Goal: Task Accomplishment & Management: Manage account settings

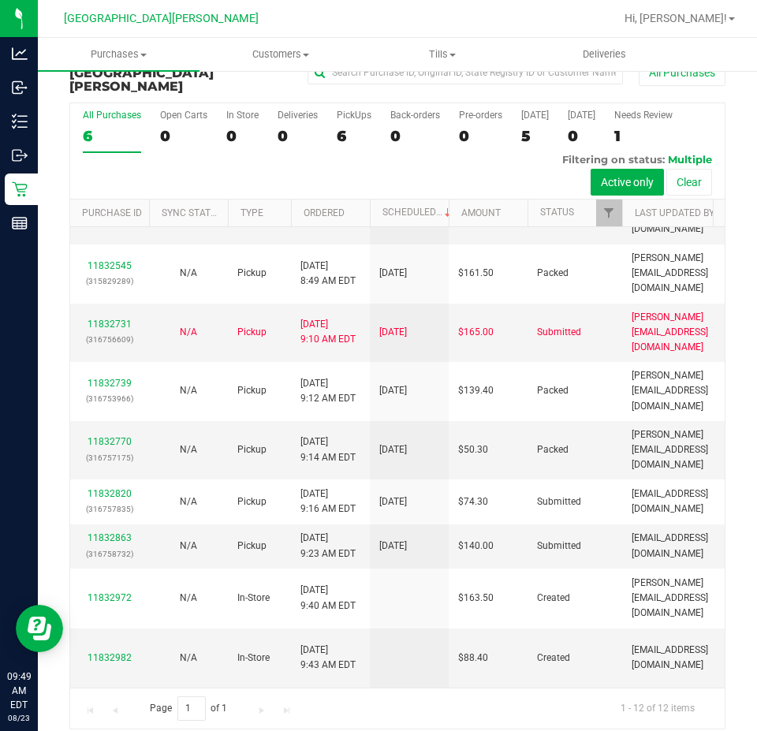
scroll to position [317, 0]
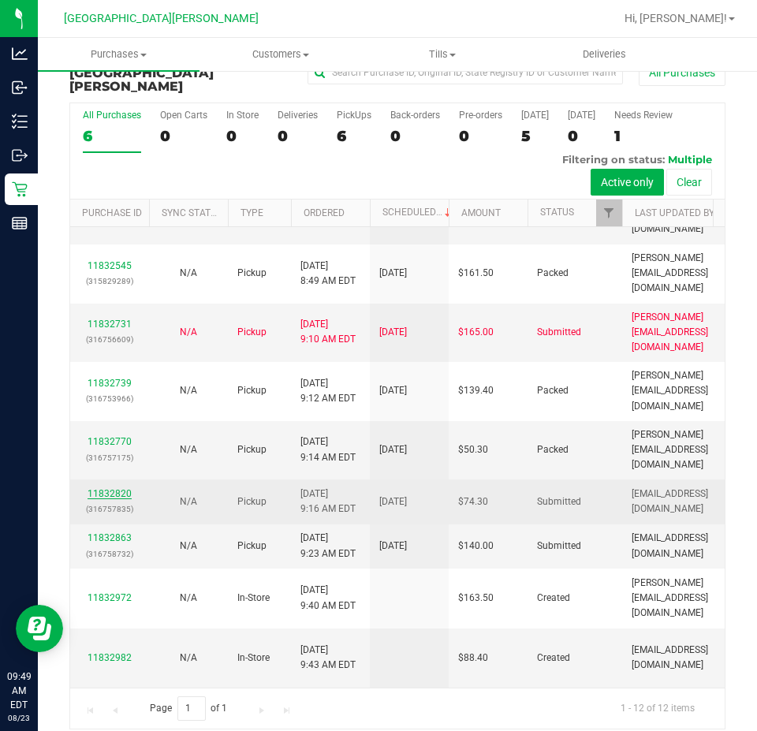
click at [106, 488] on link "11832820" at bounding box center [109, 493] width 44 height 11
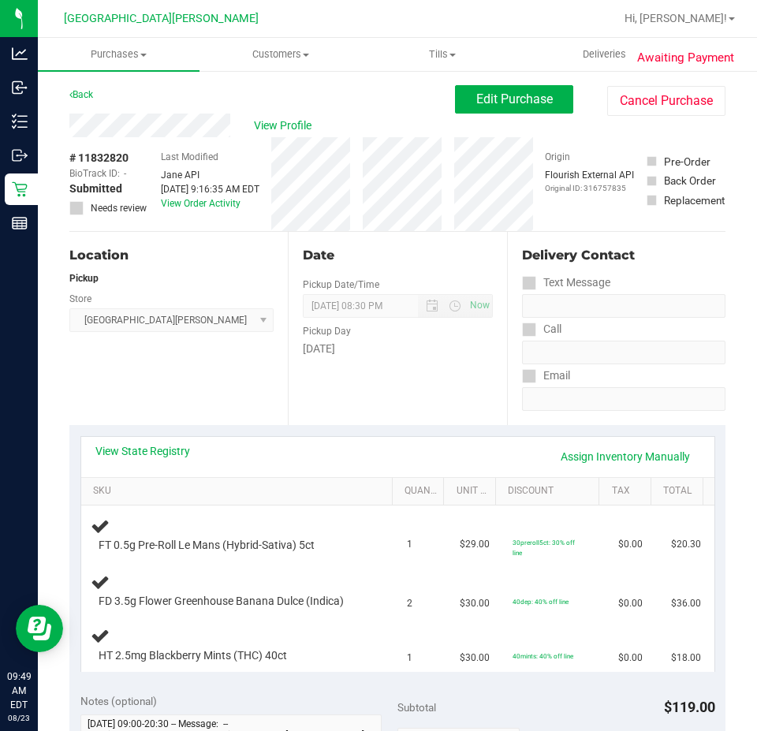
click at [96, 100] on div "Back Edit Purchase Cancel Purchase" at bounding box center [397, 99] width 656 height 28
click at [76, 95] on link "Back" at bounding box center [81, 94] width 24 height 11
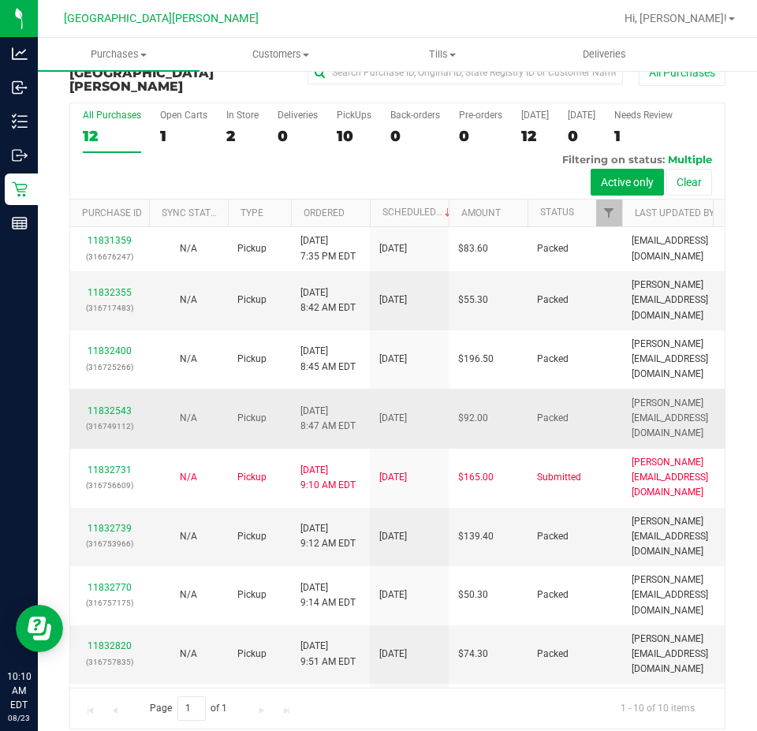
scroll to position [199, 0]
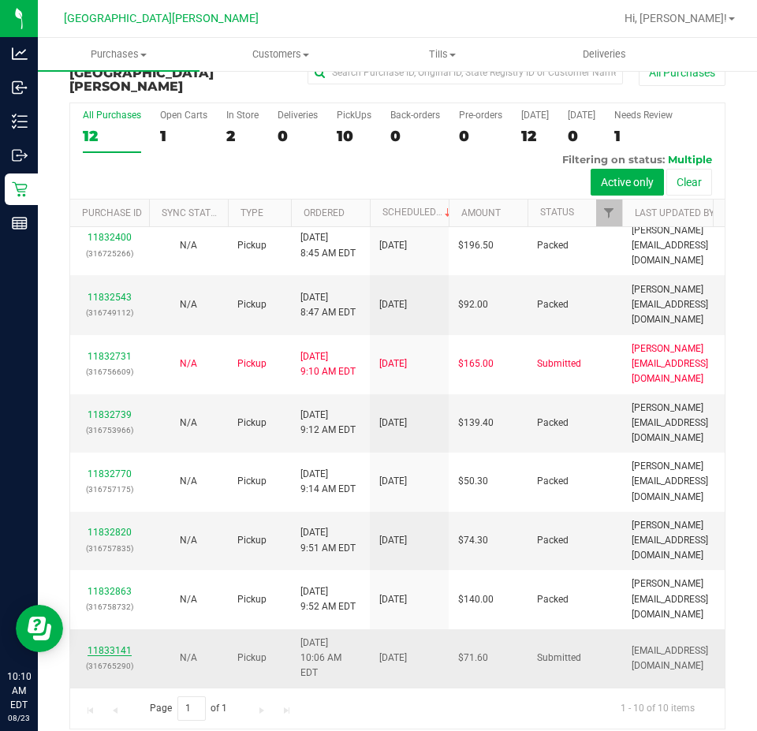
click at [114, 645] on link "11833141" at bounding box center [109, 650] width 44 height 11
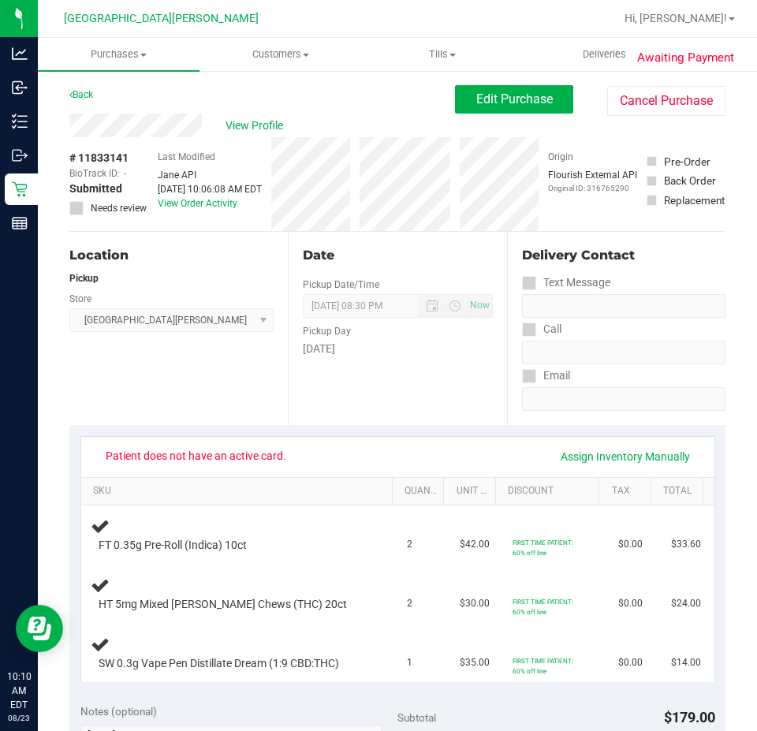
click at [76, 87] on div "Back" at bounding box center [81, 94] width 24 height 19
click at [84, 99] on link "Back" at bounding box center [81, 94] width 24 height 11
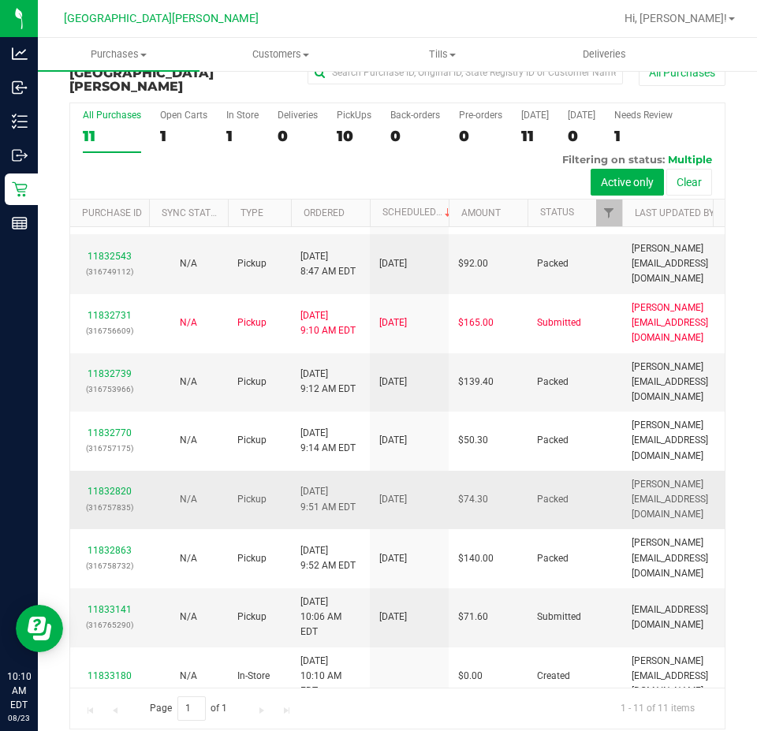
scroll to position [243, 0]
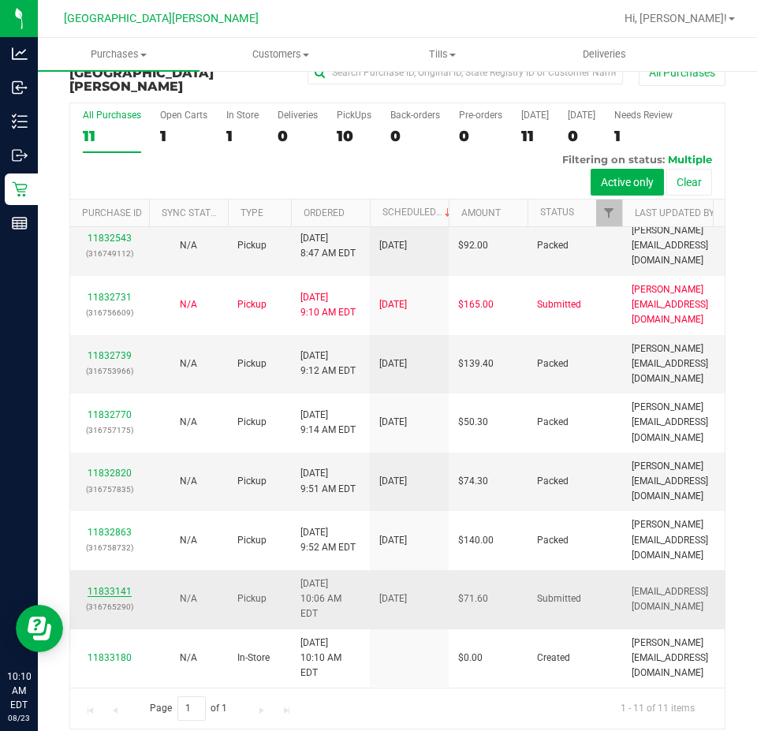
click at [96, 586] on link "11833141" at bounding box center [109, 591] width 44 height 11
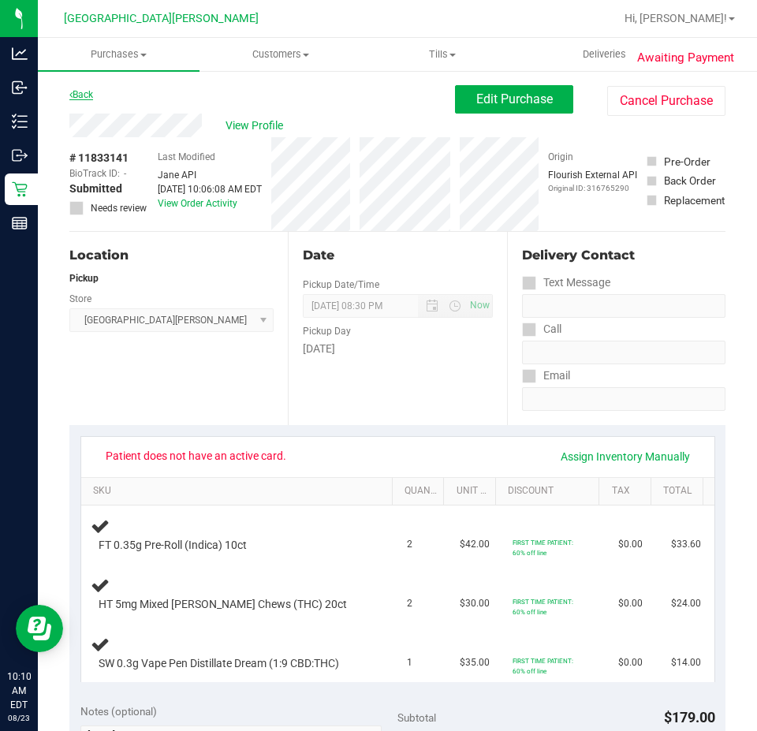
click at [84, 94] on link "Back" at bounding box center [81, 94] width 24 height 11
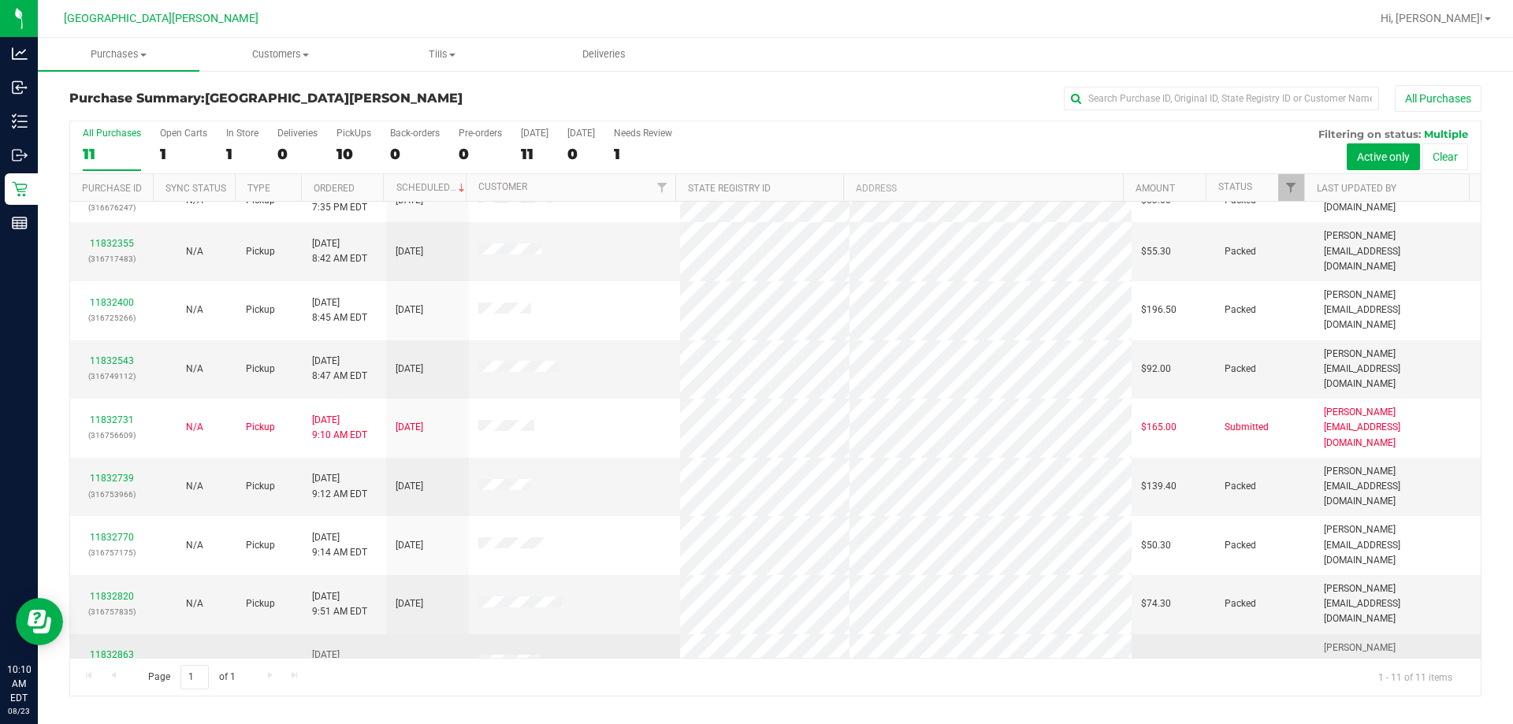
click at [120, 650] on link "11832863" at bounding box center [112, 655] width 44 height 11
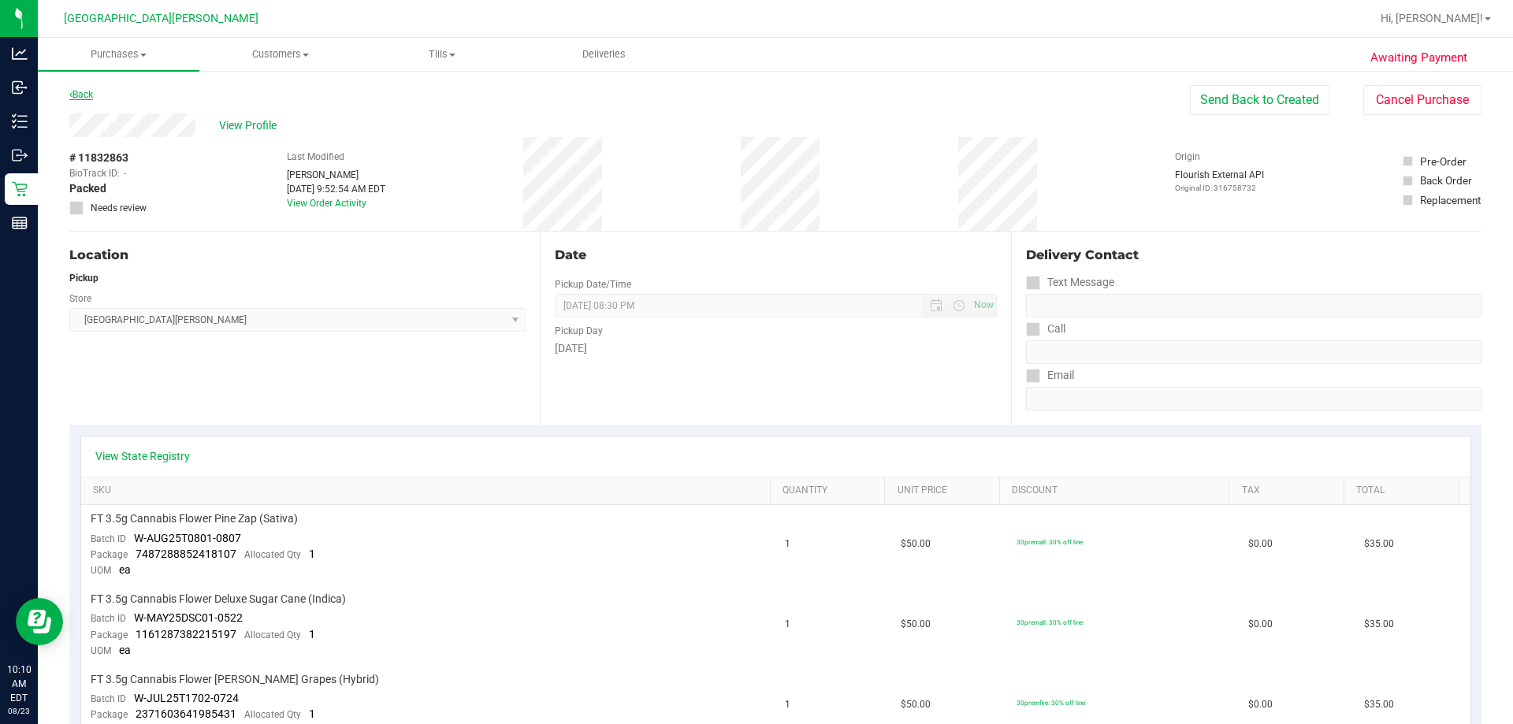
click at [83, 95] on link "Back" at bounding box center [81, 94] width 24 height 11
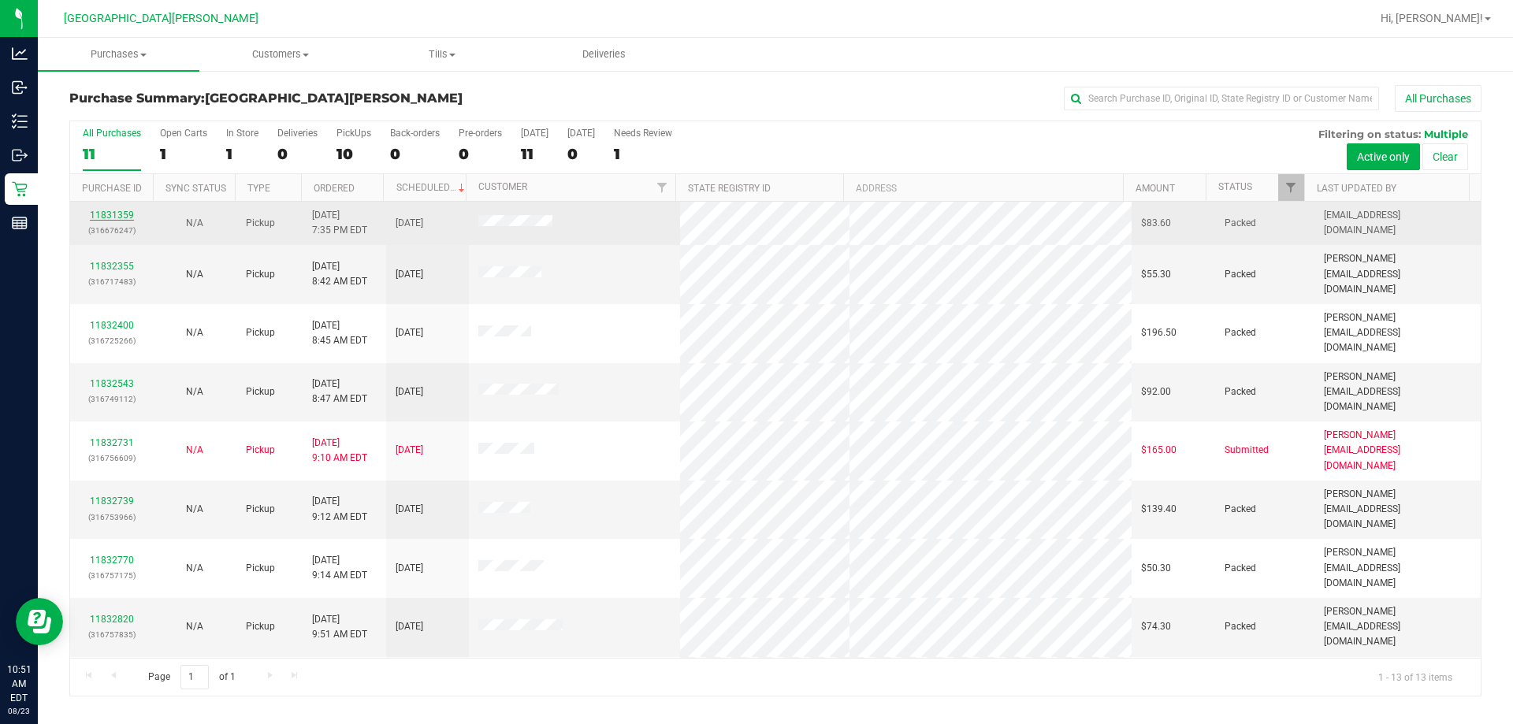
click at [110, 216] on link "11831359" at bounding box center [112, 215] width 44 height 11
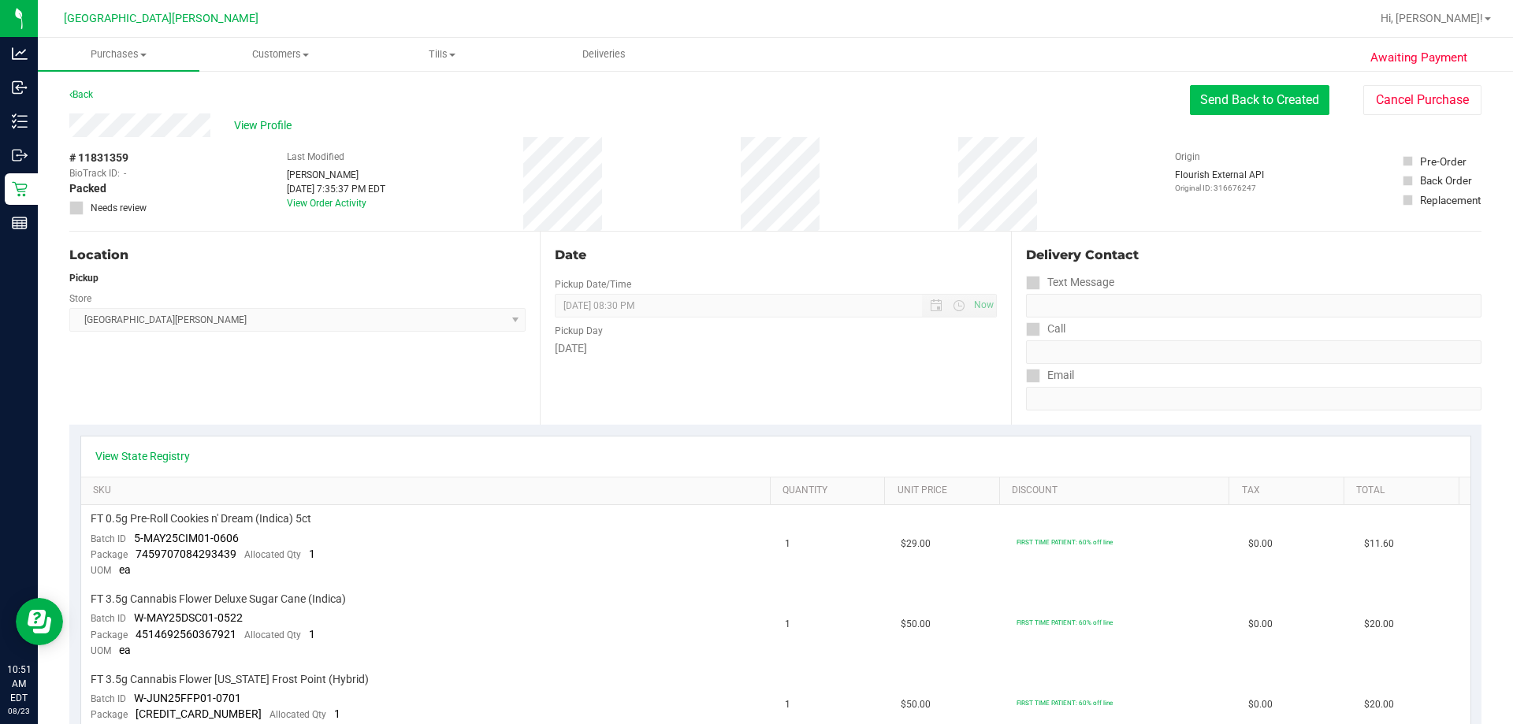
click at [756, 111] on button "Send Back to Created" at bounding box center [1260, 100] width 140 height 30
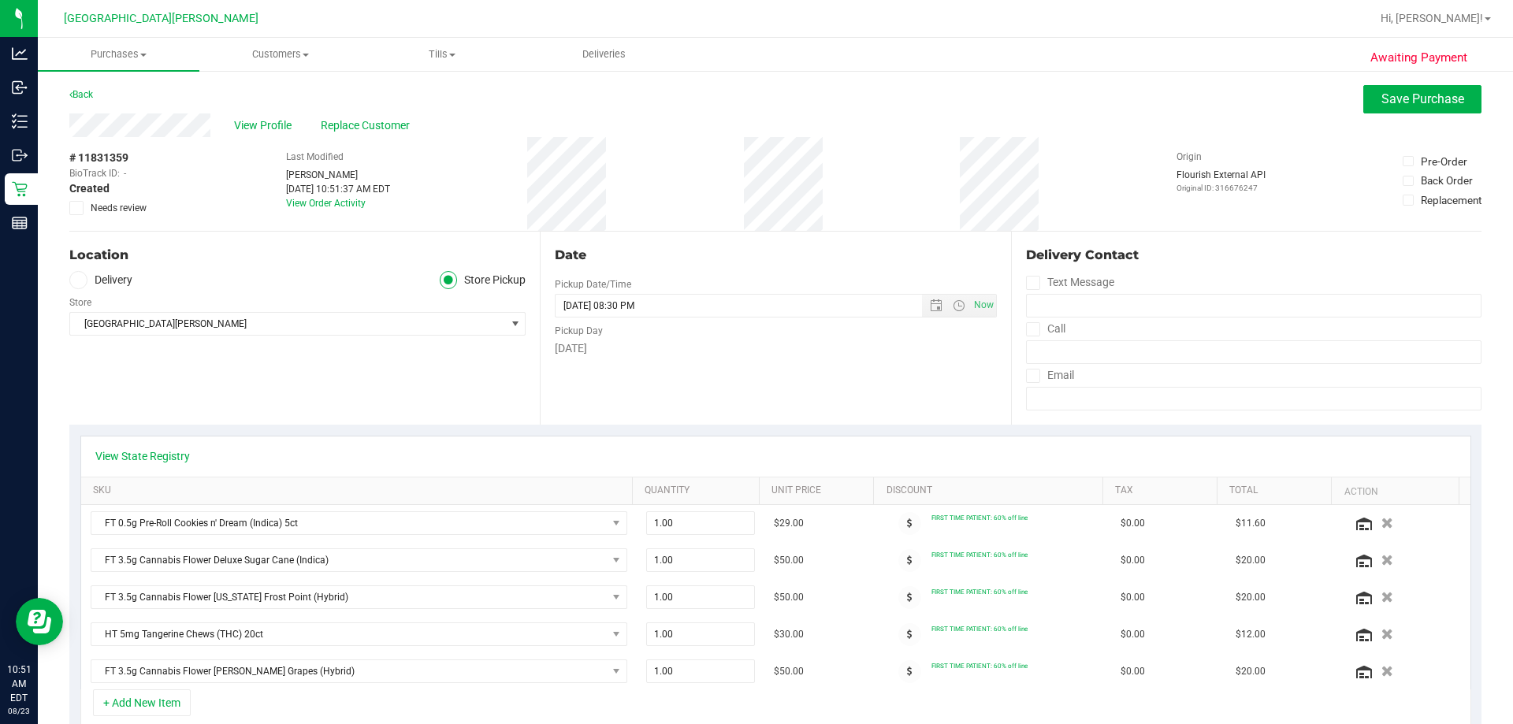
click at [79, 214] on span at bounding box center [76, 208] width 14 height 14
click at [0, 0] on input "Needs review" at bounding box center [0, 0] width 0 height 0
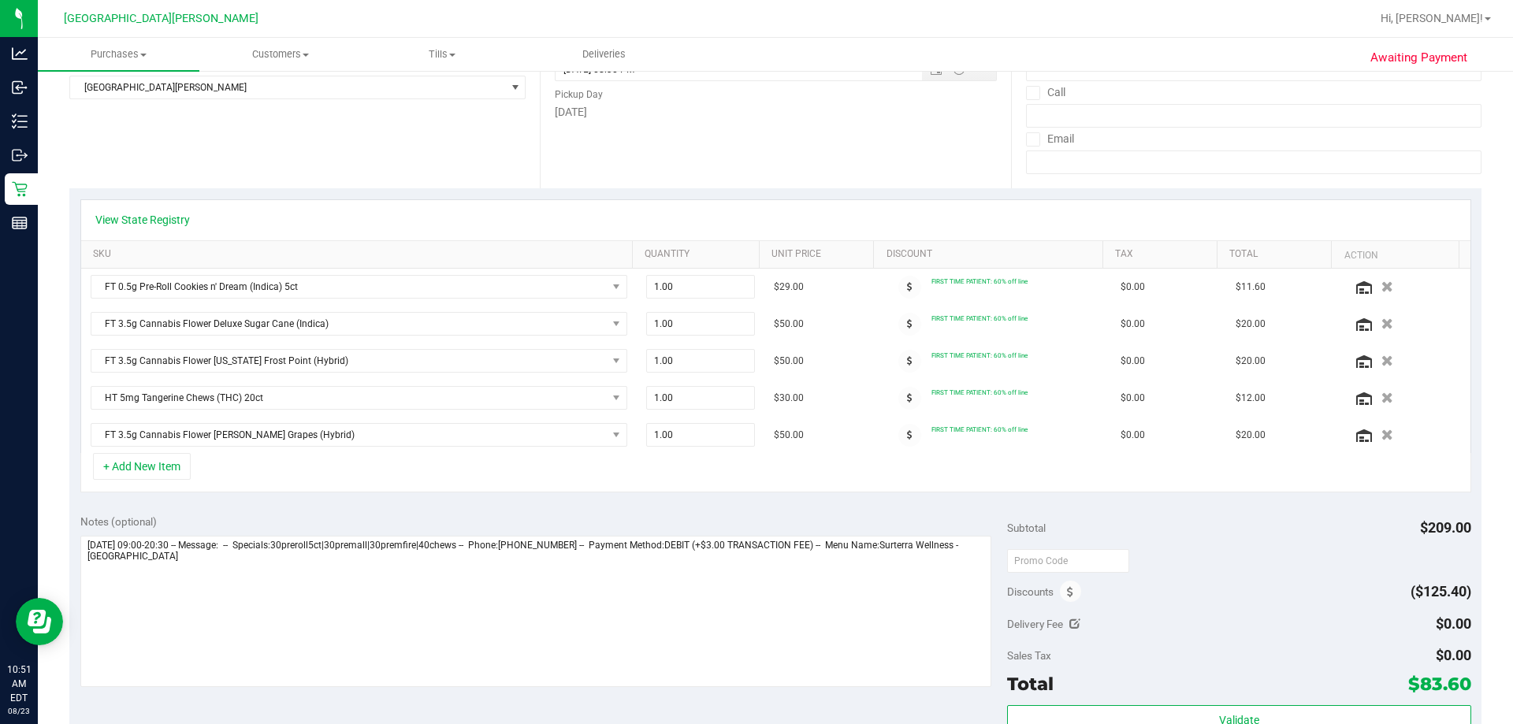
scroll to position [315, 0]
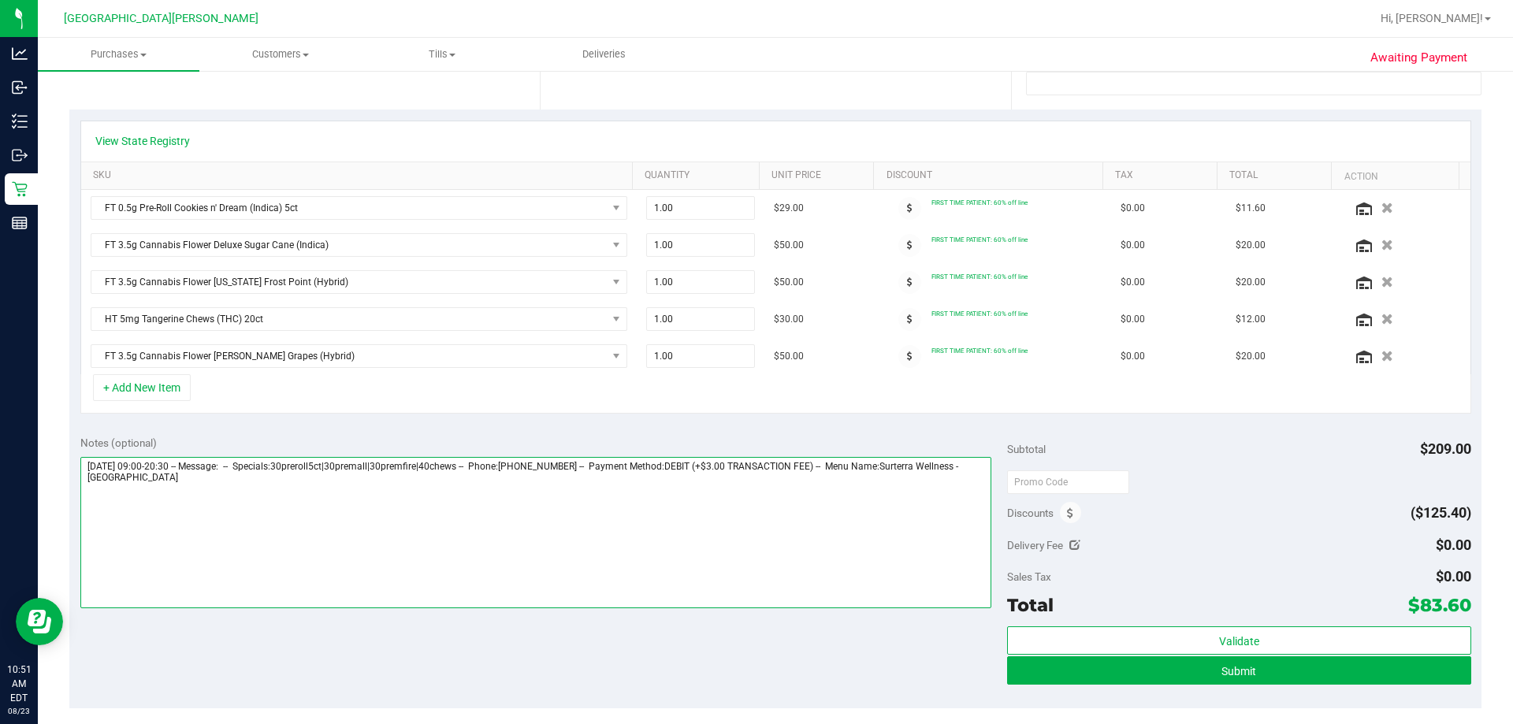
click at [147, 486] on textarea at bounding box center [536, 532] width 912 height 151
type textarea "[DATE] 09:00-20:30 -- Message: -- Specials:30preroll5ct|30premall|30premfire|40…"
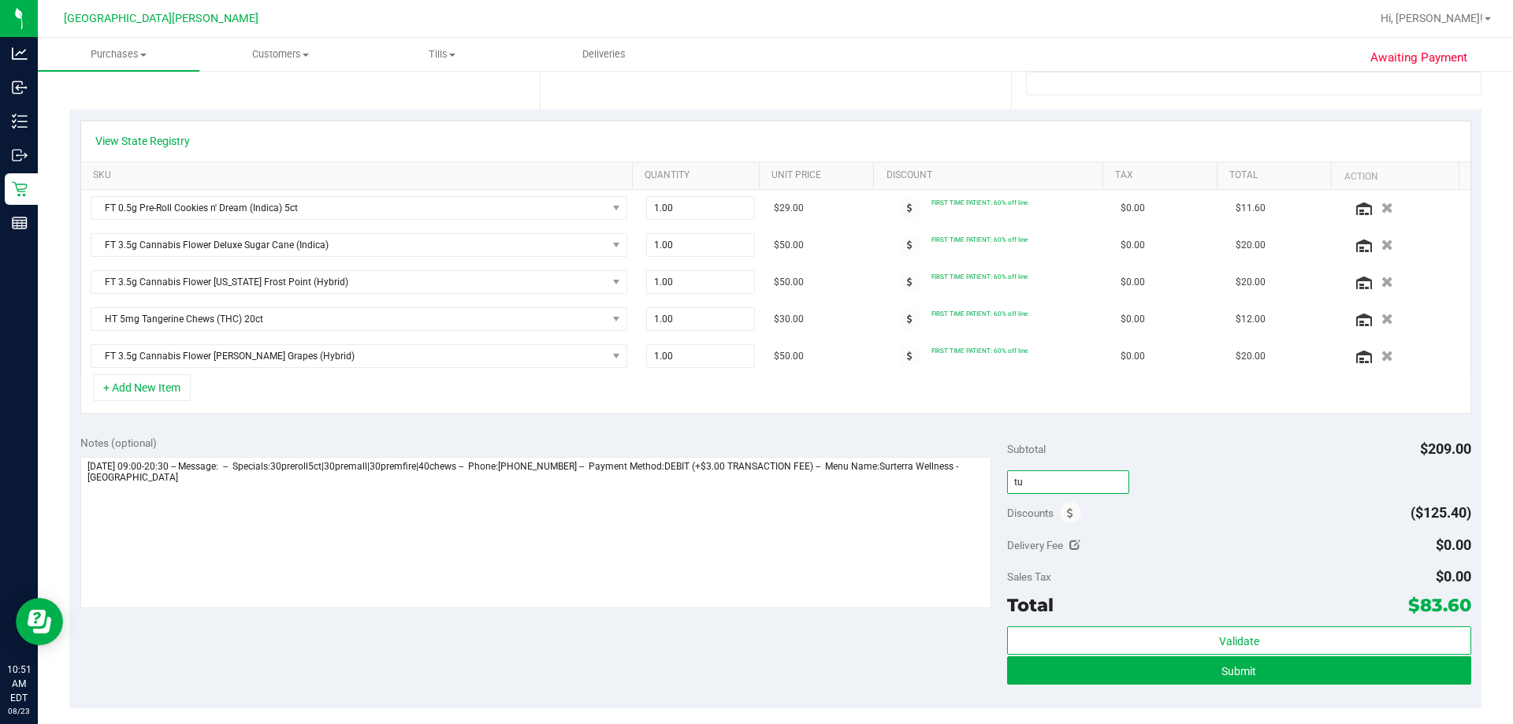
type input "t"
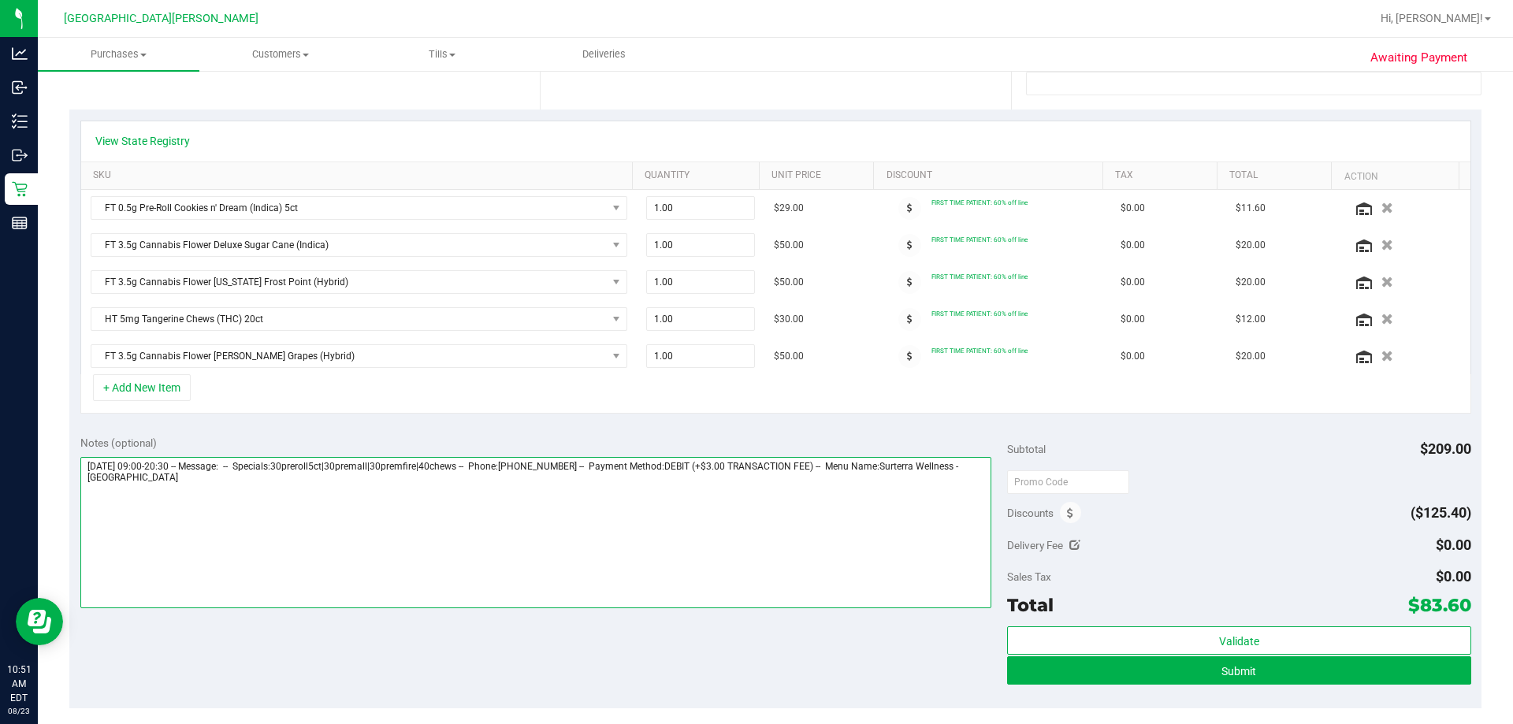
click at [217, 524] on textarea at bounding box center [536, 532] width 912 height 151
type textarea "[DATE] 09:00-20:30 -- Message: -- Specials:30preroll5ct|30premall|30premfire|40…"
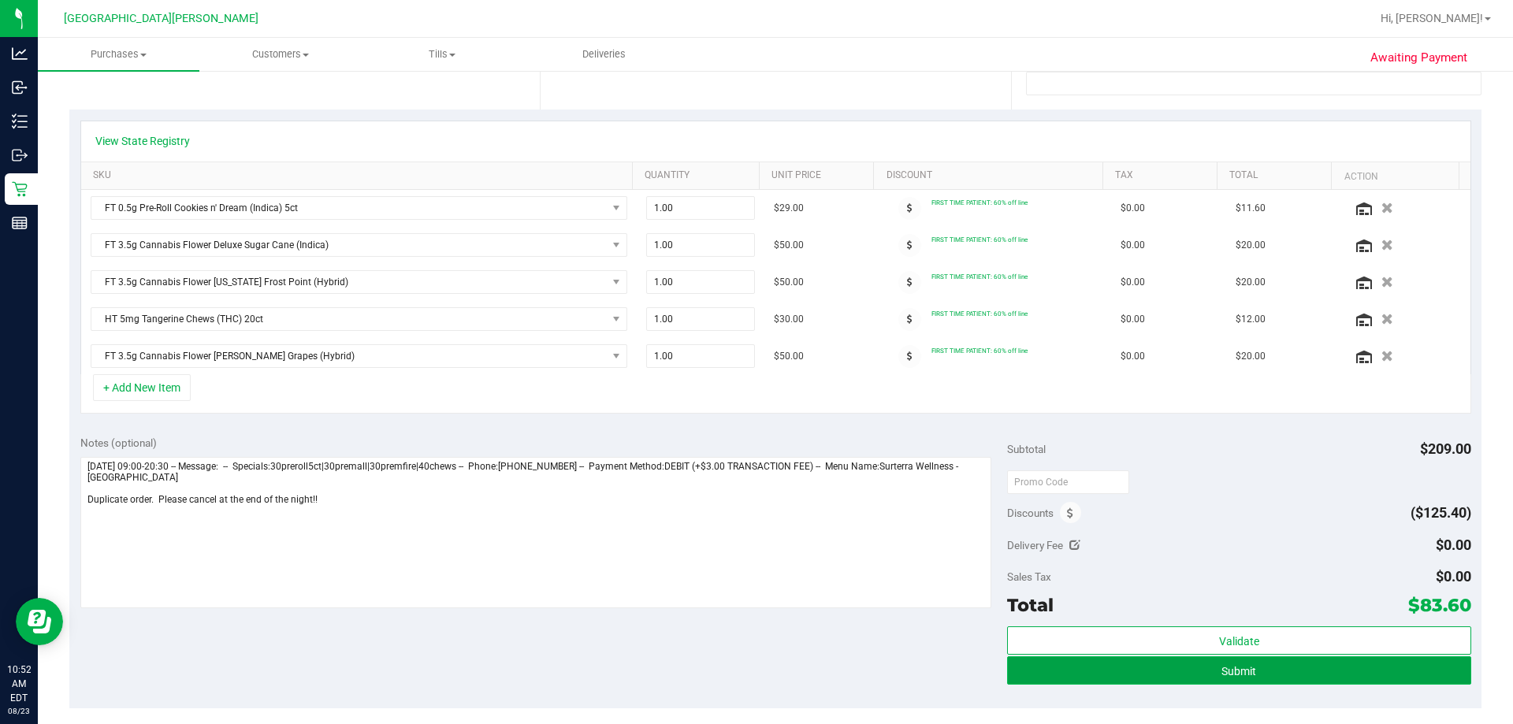
click at [756, 679] on button "Submit" at bounding box center [1238, 671] width 463 height 28
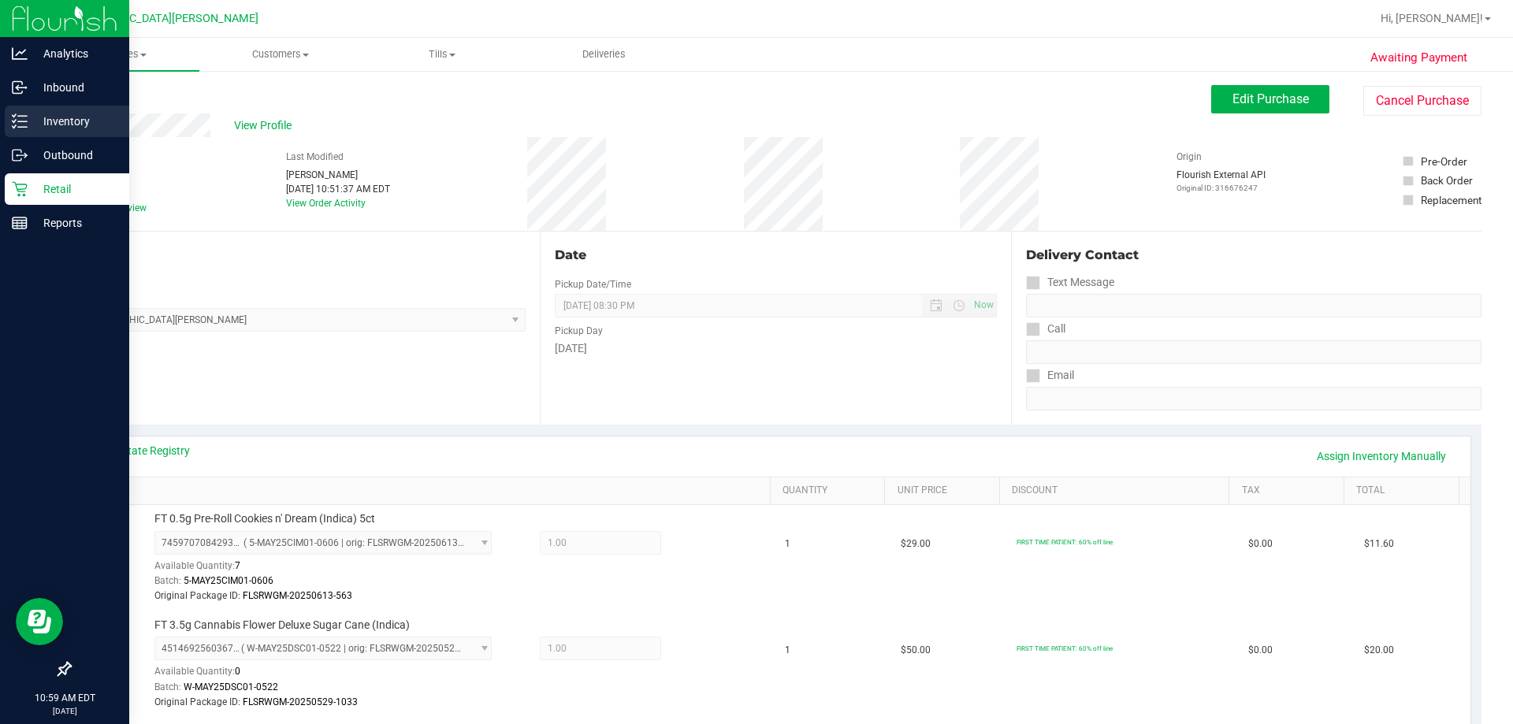
click at [54, 121] on p "Inventory" at bounding box center [75, 121] width 95 height 19
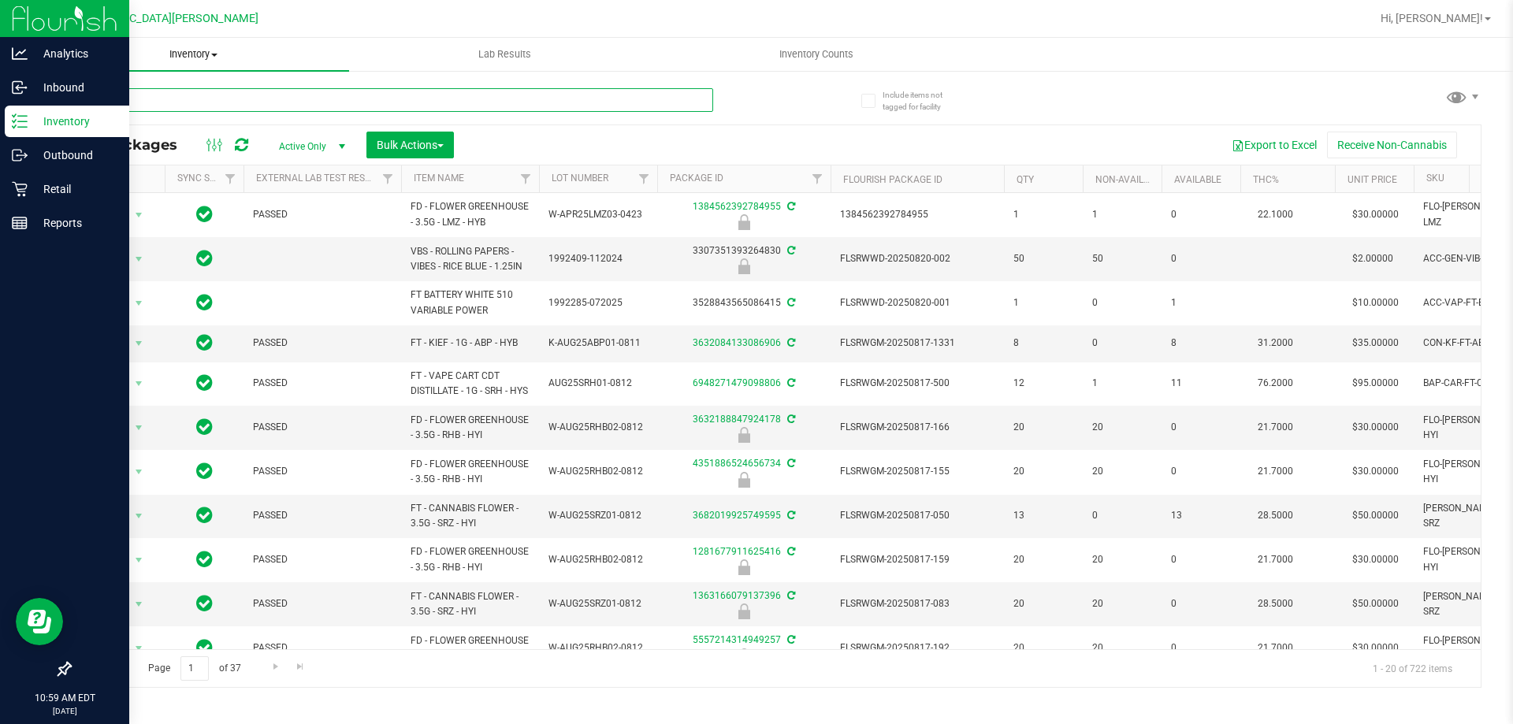
click at [168, 95] on input "text" at bounding box center [391, 100] width 644 height 24
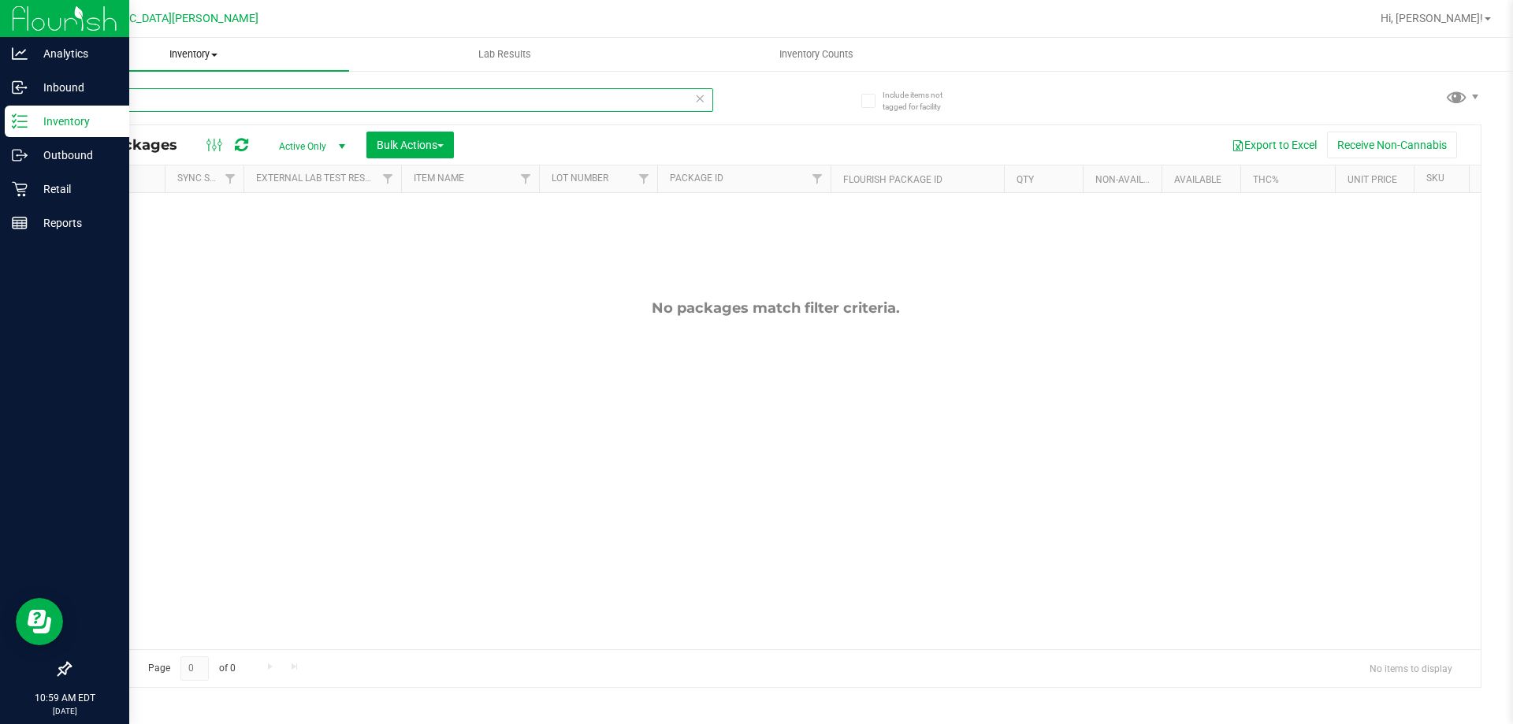
type input "o"
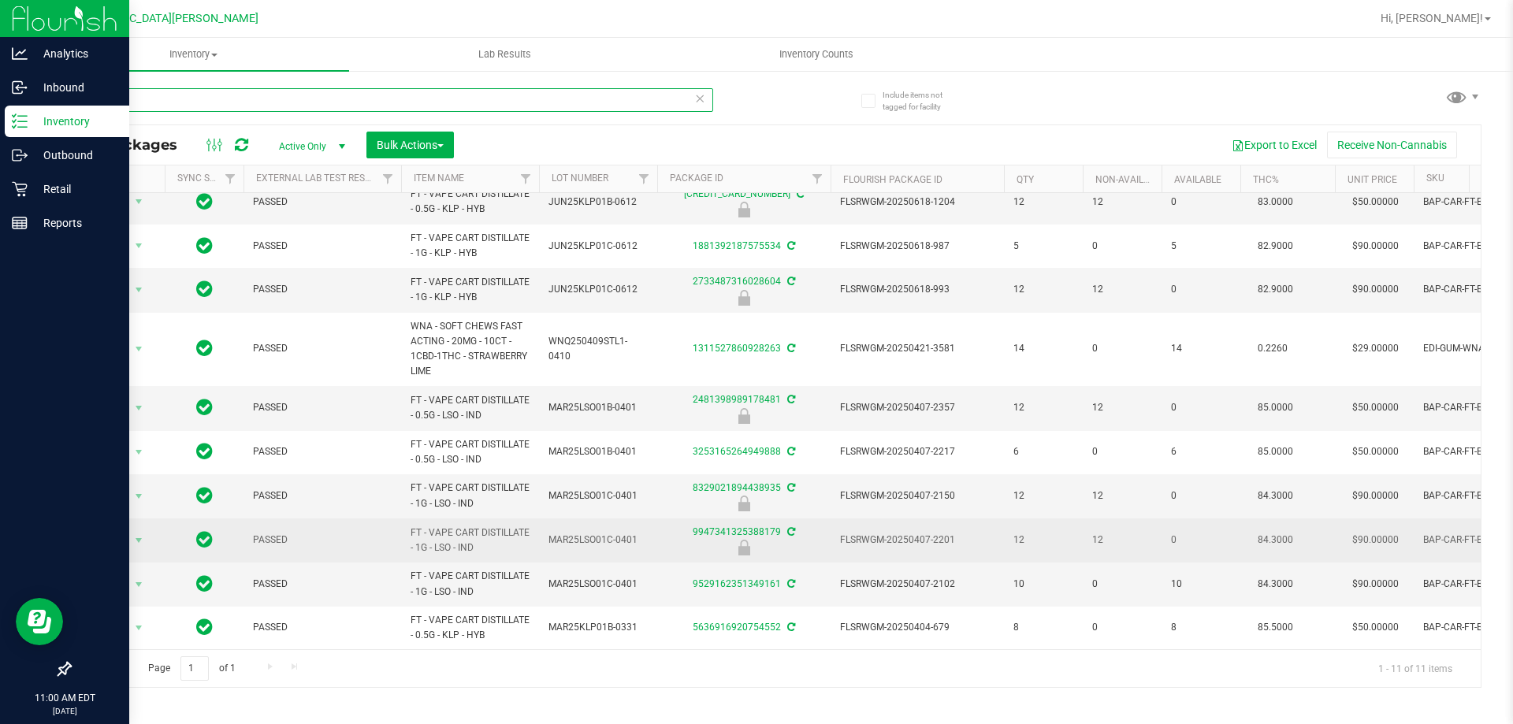
scroll to position [20, 0]
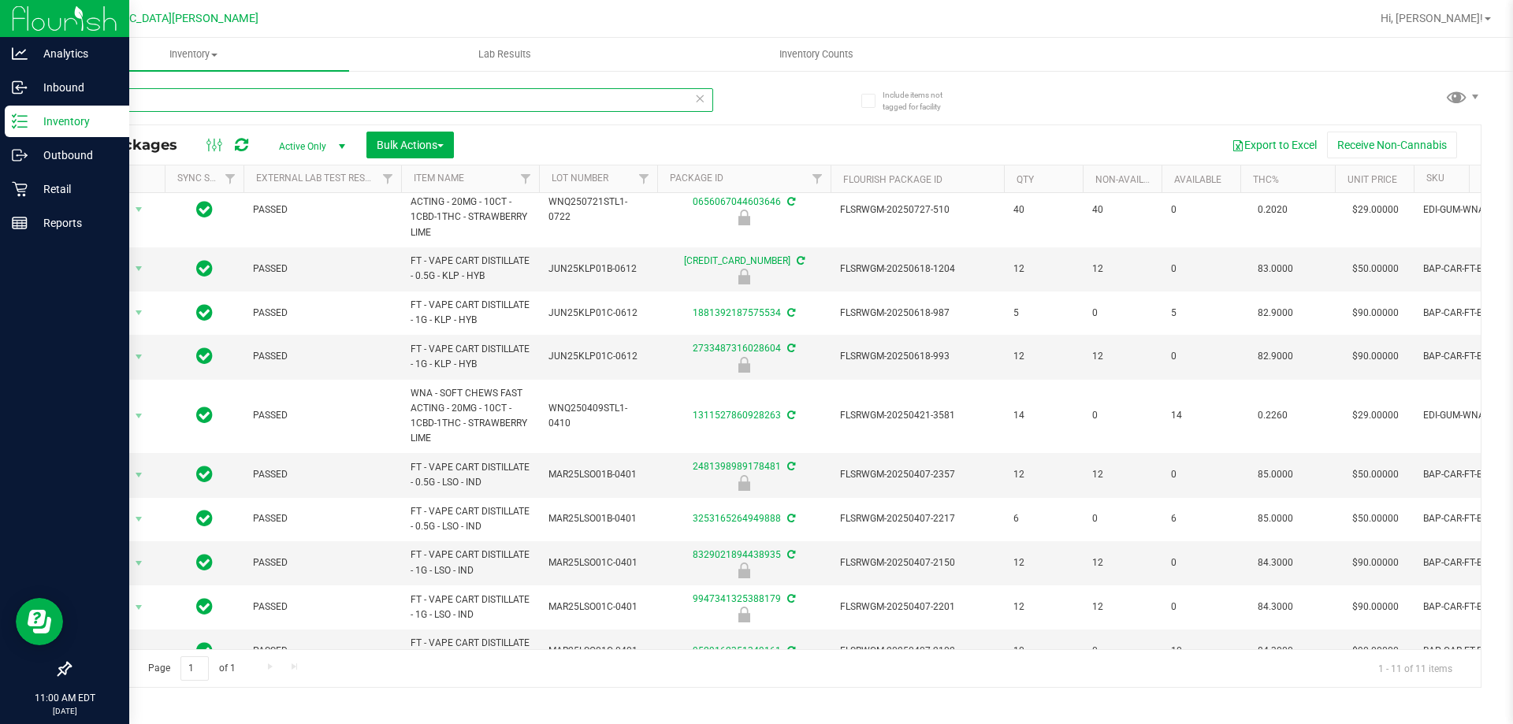
type input "l"
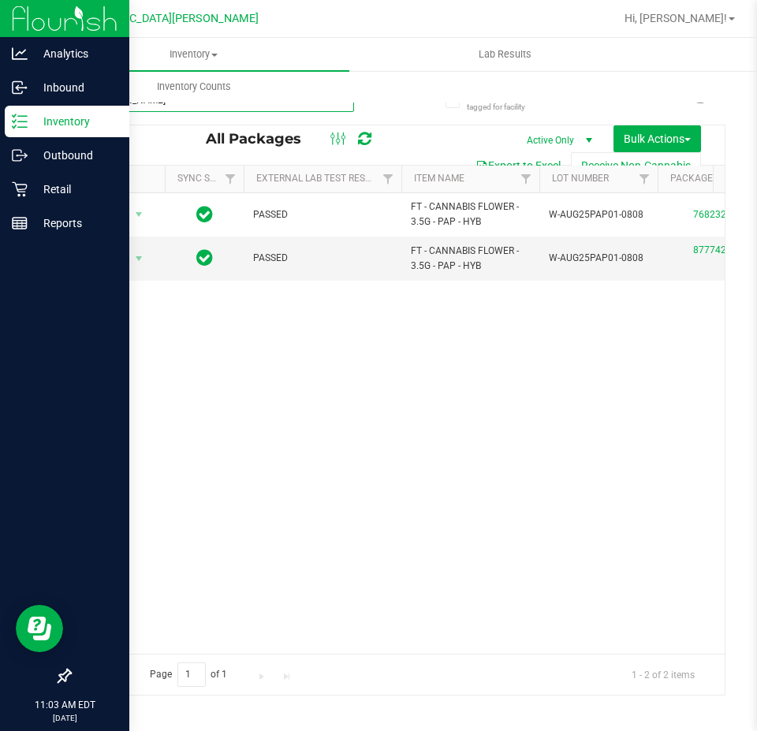
type input "[PERSON_NAME]"
click at [31, 182] on p "Retail" at bounding box center [75, 189] width 95 height 19
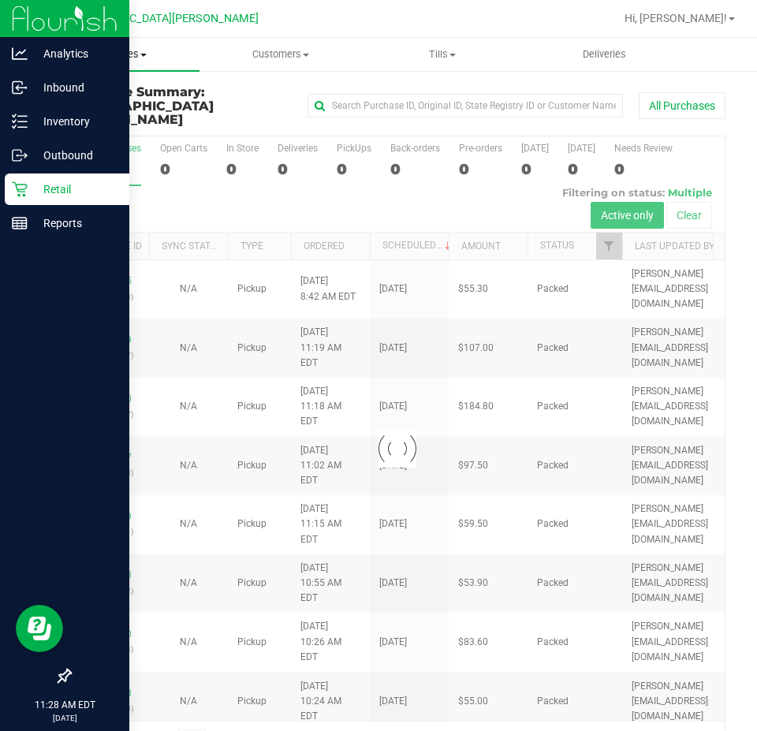
click at [138, 51] on span "Purchases" at bounding box center [119, 54] width 162 height 14
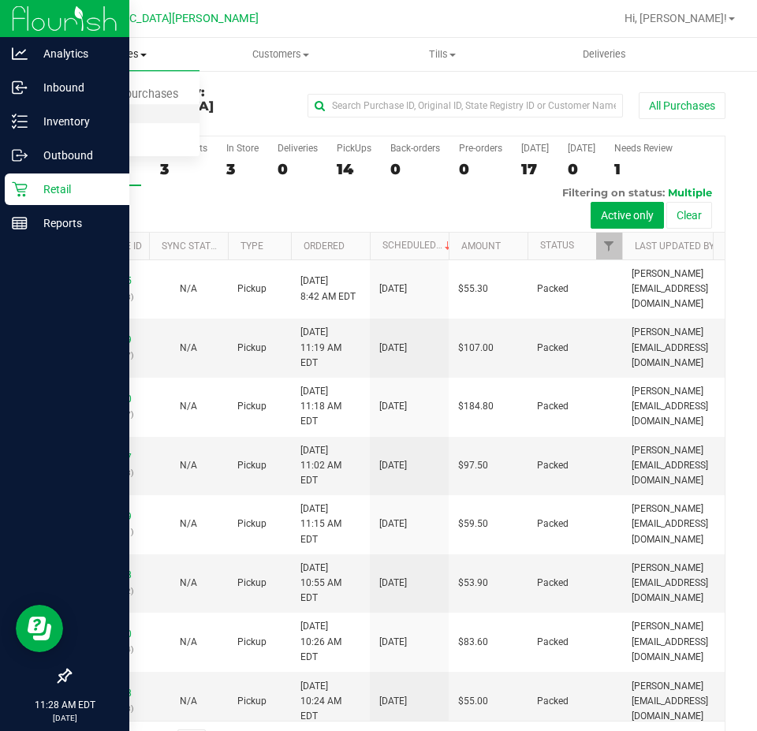
click at [105, 114] on span "Fulfillment" at bounding box center [87, 113] width 98 height 13
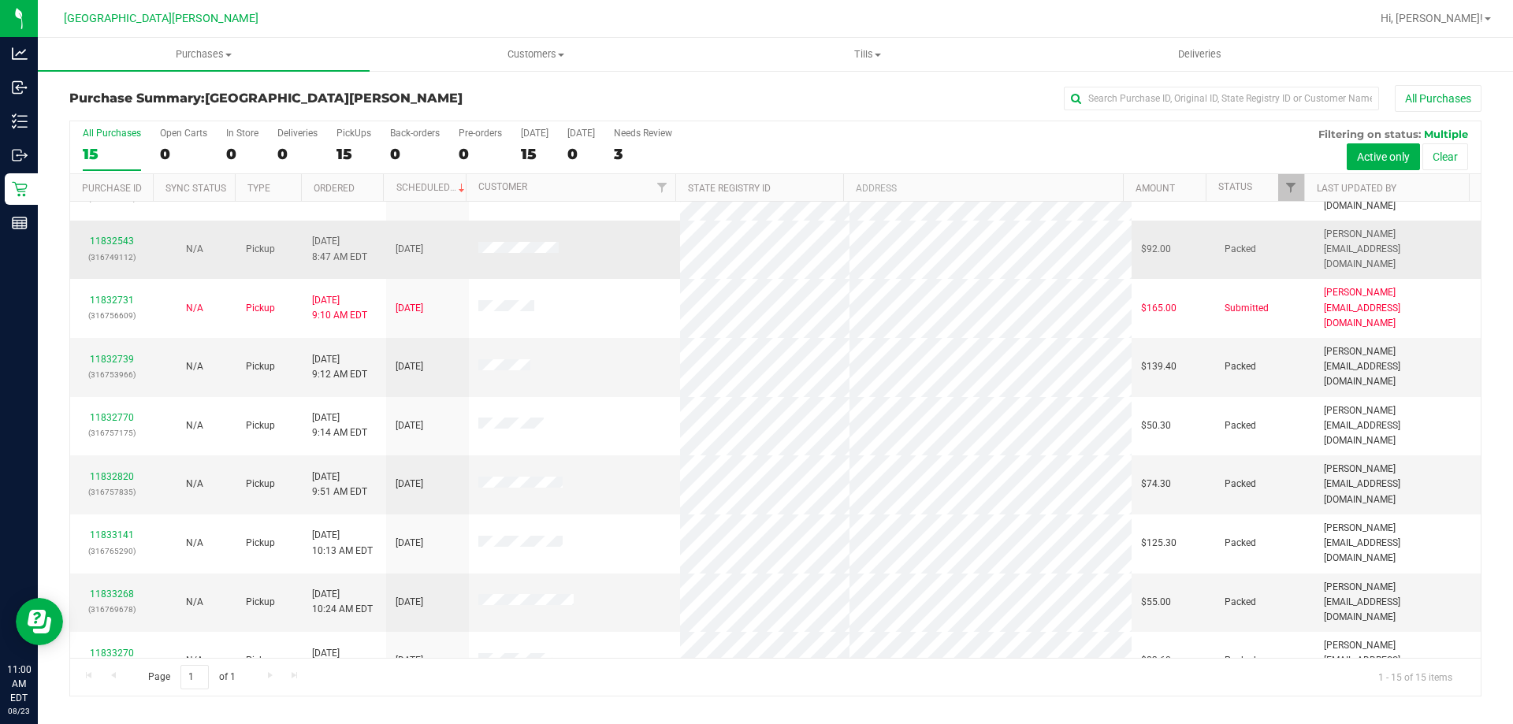
scroll to position [198, 0]
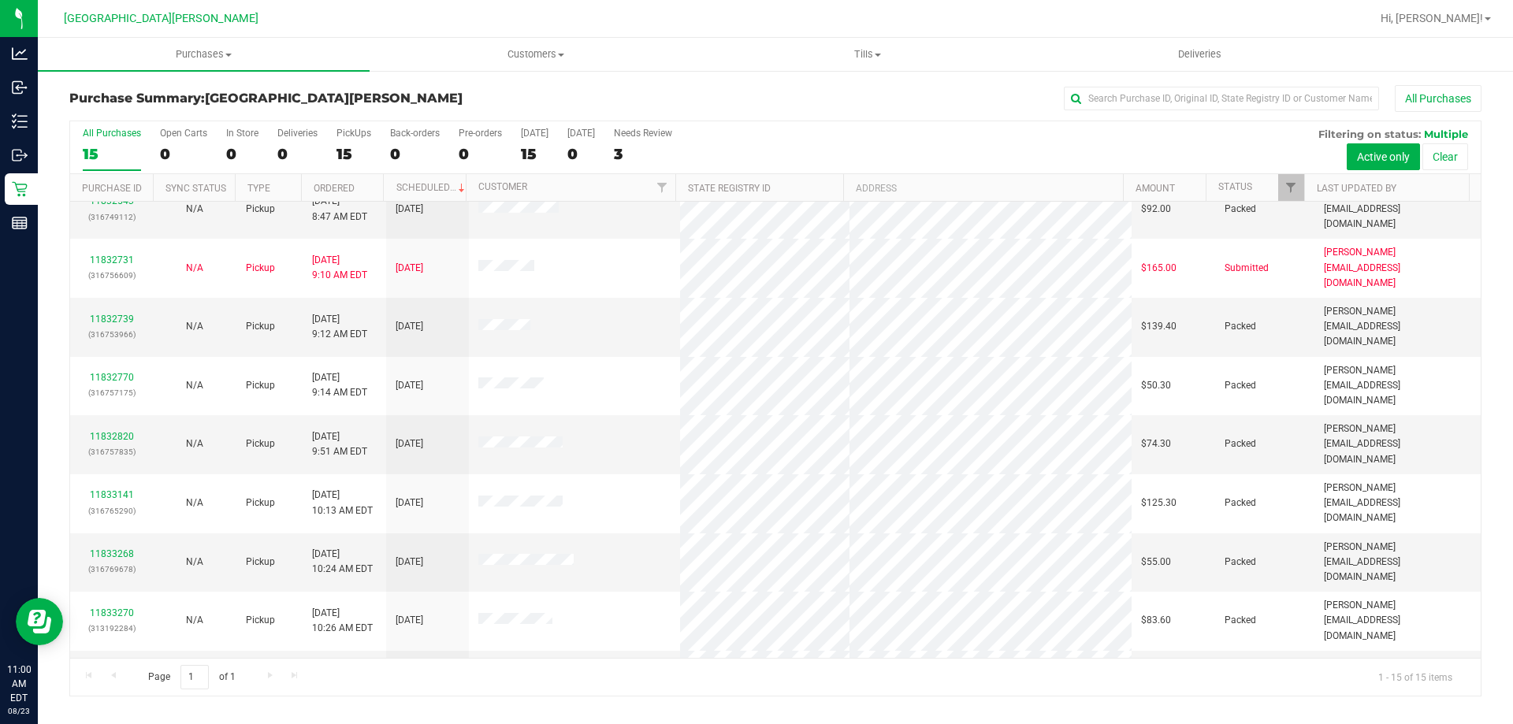
click at [124, 724] on link "11833489" at bounding box center [112, 730] width 44 height 11
